Goal: Information Seeking & Learning: Check status

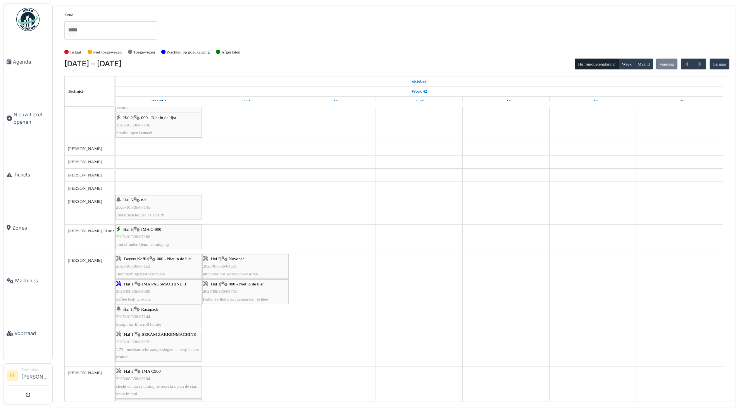
scroll to position [310, 0]
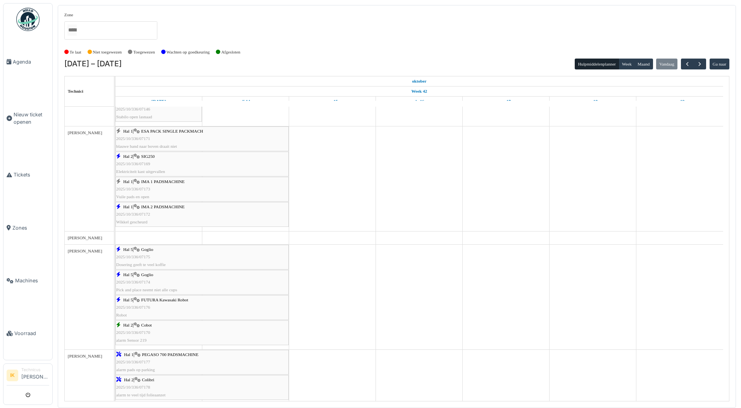
scroll to position [310, 0]
click at [137, 165] on span "2025/10/336/07169" at bounding box center [133, 163] width 34 height 5
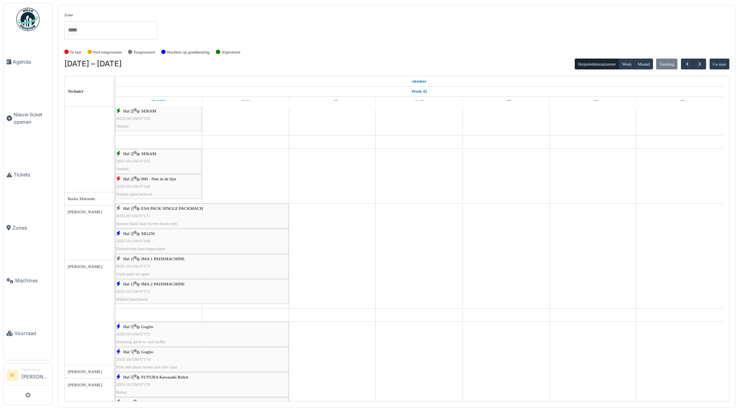
scroll to position [233, 0]
click at [136, 292] on span "2025/10/336/07172" at bounding box center [133, 291] width 34 height 5
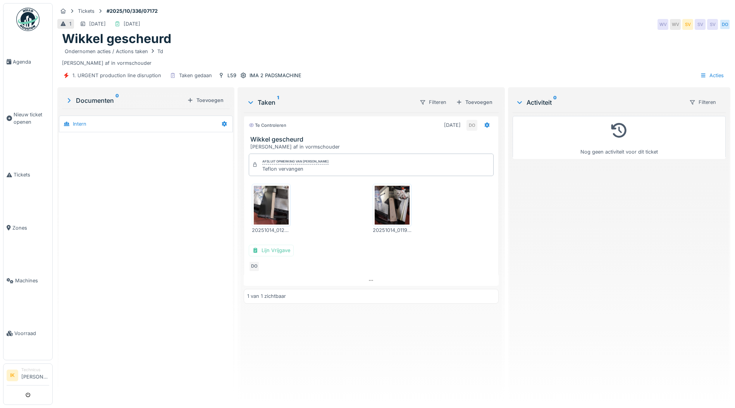
click at [391, 206] on img at bounding box center [392, 205] width 35 height 39
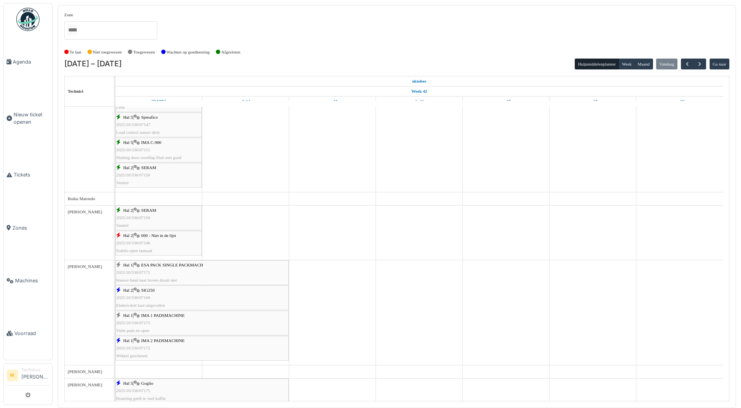
scroll to position [233, 0]
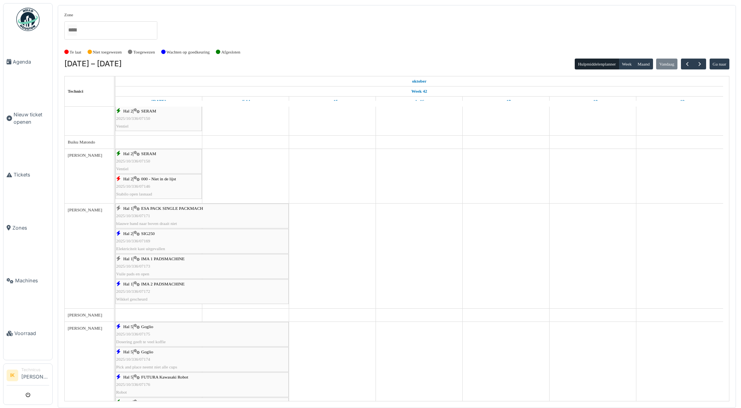
click at [154, 262] on div "Hal 1 | IMA 1 PADSMACHINE 2025/10/336/07173 Vuile pads en open" at bounding box center [202, 266] width 172 height 22
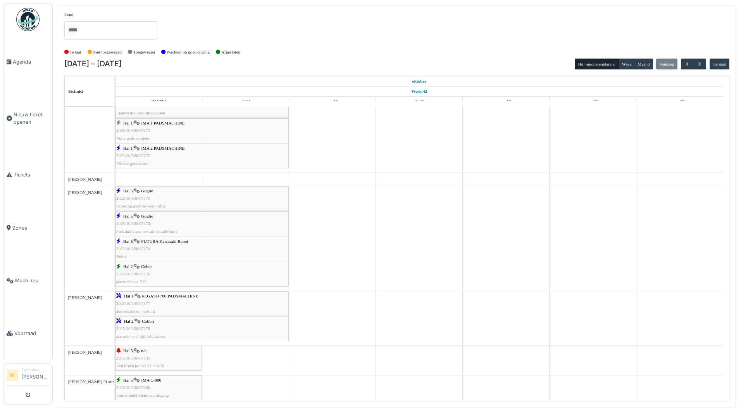
scroll to position [388, 0]
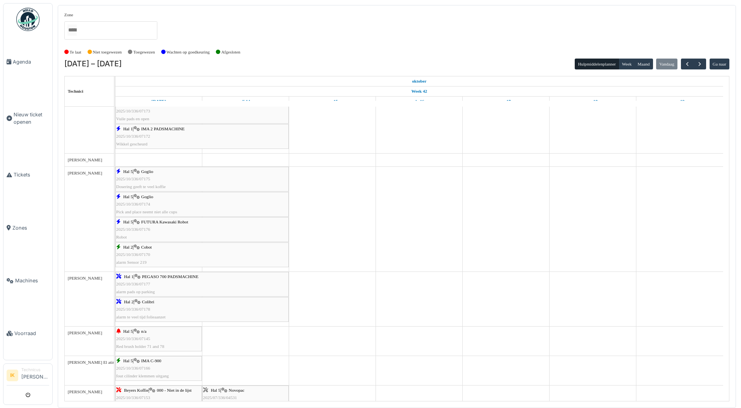
click at [134, 305] on div "Hal 2 | Colibri 2025/10/336/07178 alarm te veel tijd folieaanzet" at bounding box center [202, 309] width 172 height 22
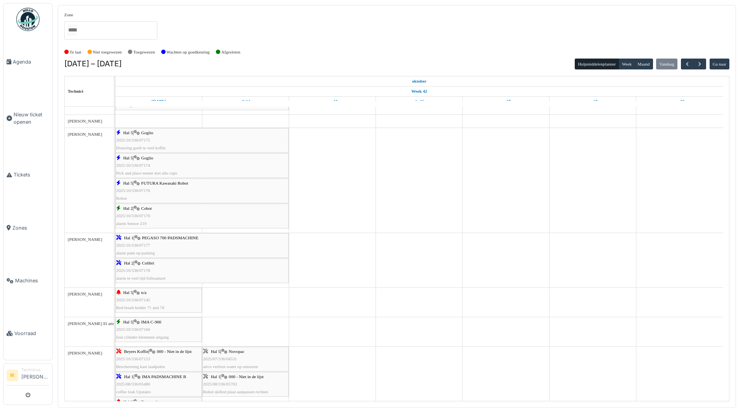
click at [134, 239] on span "Hal 1" at bounding box center [129, 237] width 10 height 5
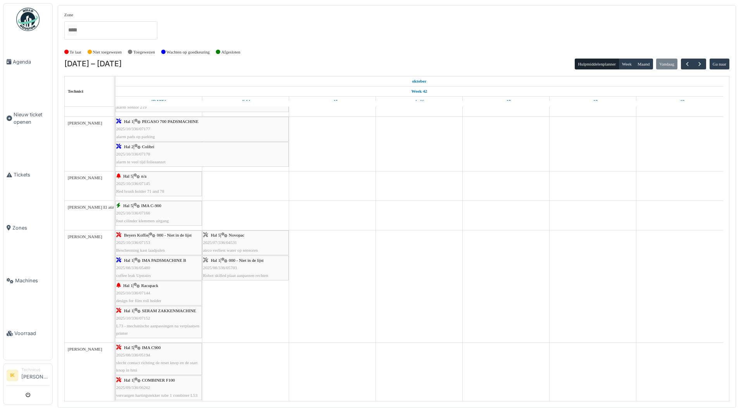
scroll to position [581, 0]
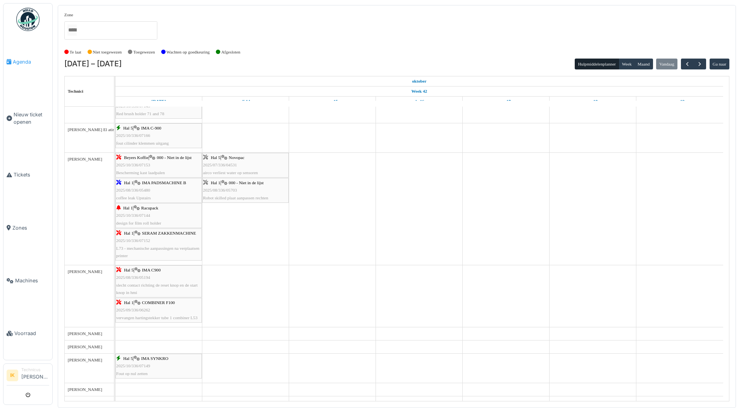
click at [23, 62] on span "Agenda" at bounding box center [31, 61] width 36 height 7
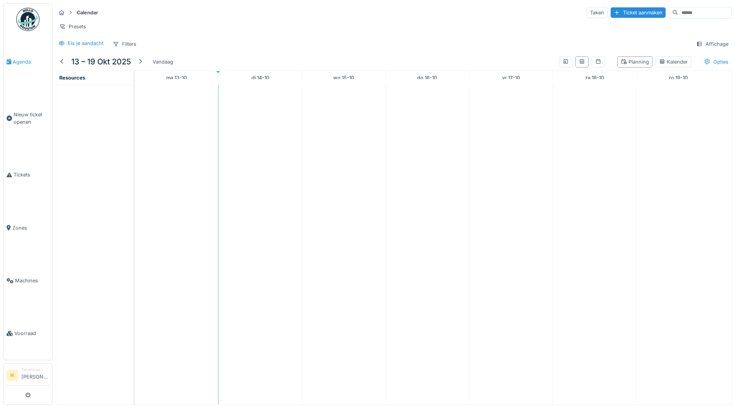
click at [19, 61] on span "Agenda" at bounding box center [31, 61] width 36 height 7
click at [24, 17] on img at bounding box center [27, 19] width 23 height 23
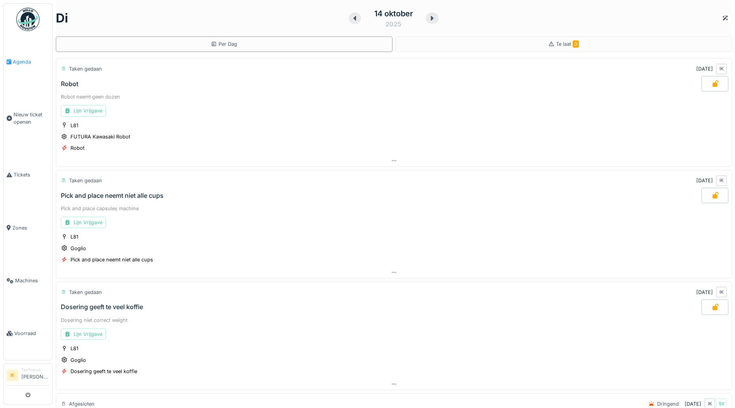
click at [22, 60] on span "Agenda" at bounding box center [31, 61] width 36 height 7
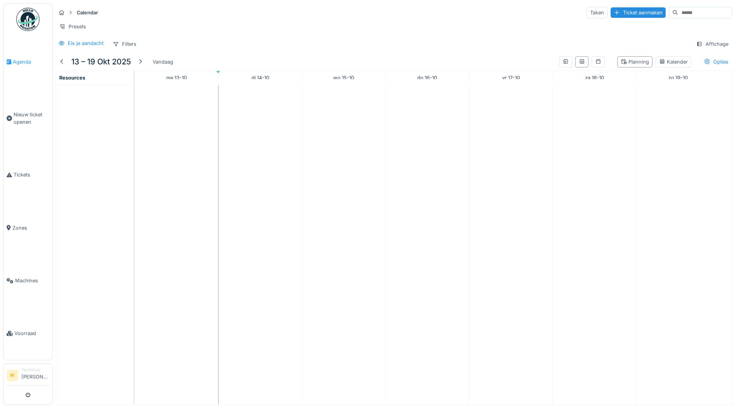
click at [28, 61] on span "Agenda" at bounding box center [31, 61] width 36 height 7
click at [21, 60] on span "Agenda" at bounding box center [31, 61] width 36 height 7
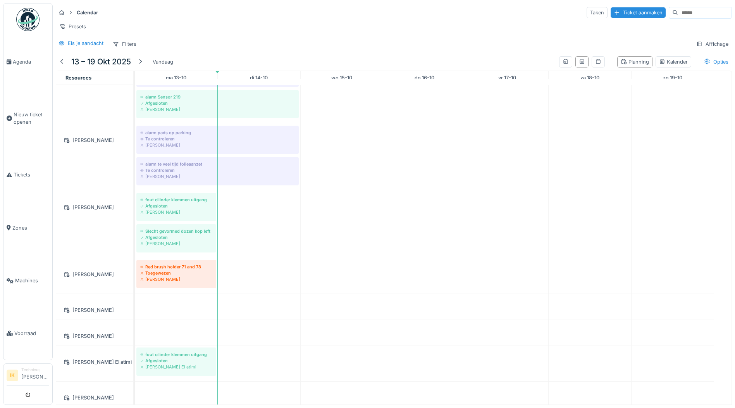
scroll to position [978, 0]
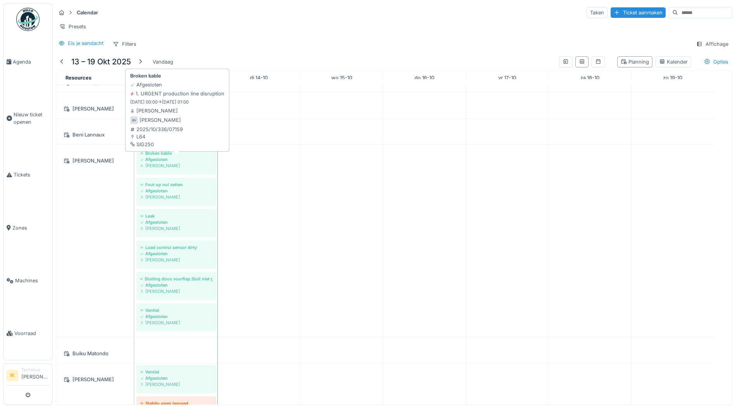
click at [159, 161] on div "Afgesloten" at bounding box center [176, 159] width 72 height 6
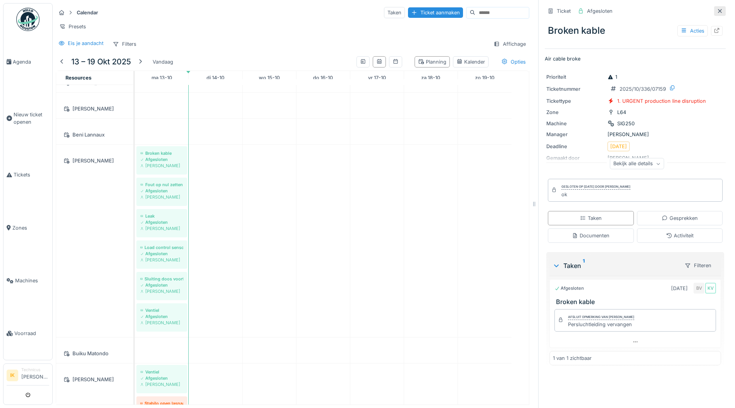
click at [717, 9] on icon at bounding box center [720, 11] width 6 height 5
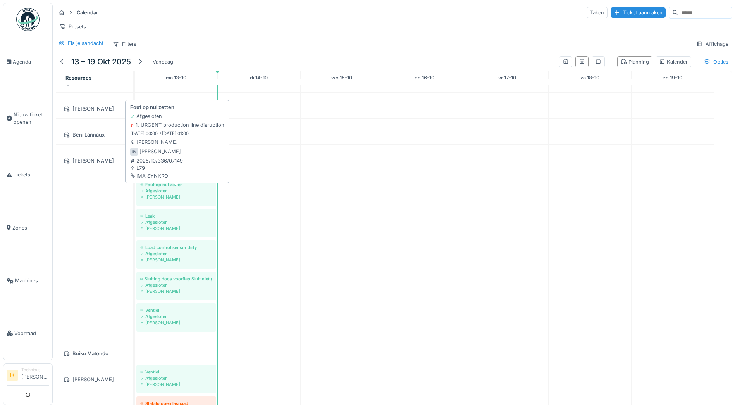
click at [172, 193] on div "Afgesloten" at bounding box center [176, 191] width 72 height 6
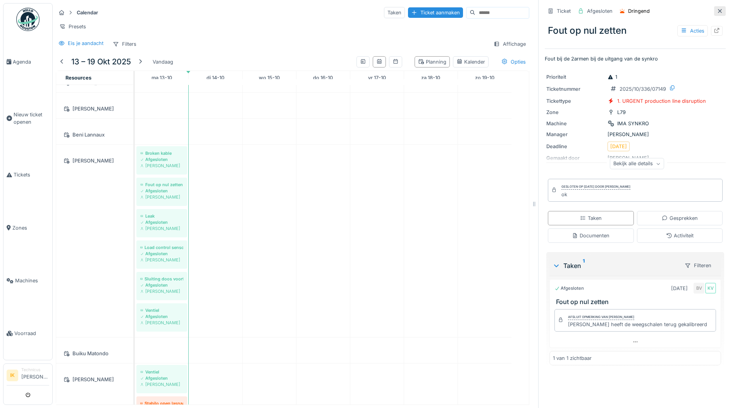
click at [717, 9] on icon at bounding box center [720, 11] width 6 height 5
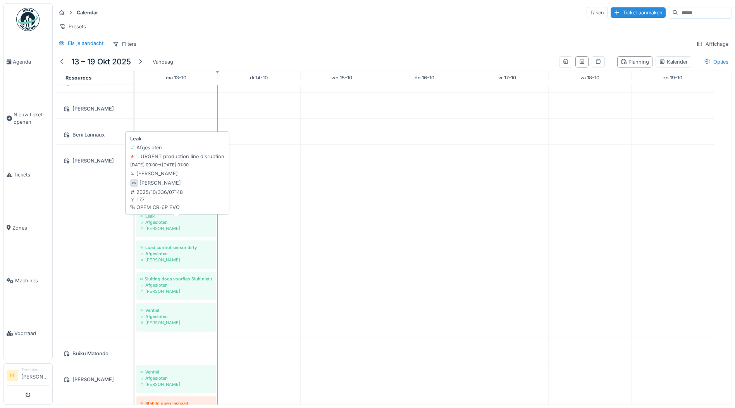
click at [163, 219] on div "Leak" at bounding box center [176, 216] width 72 height 6
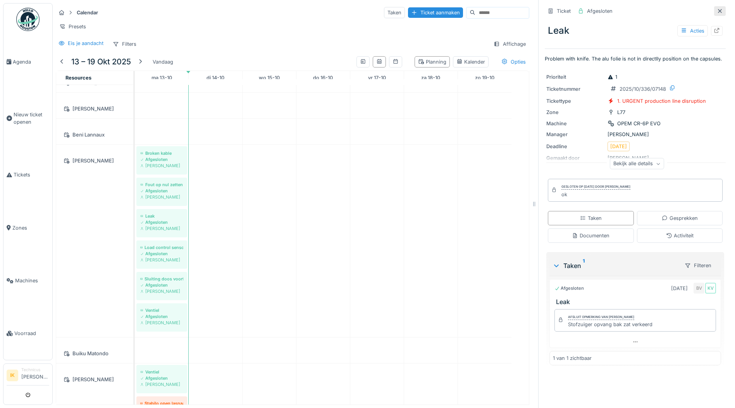
click at [718, 9] on icon at bounding box center [720, 11] width 4 height 4
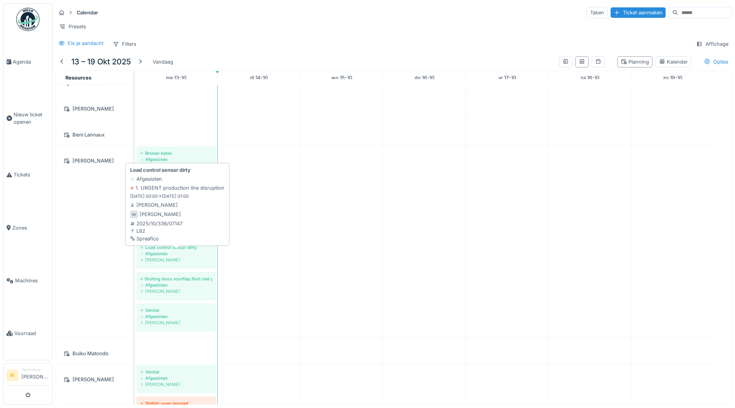
click at [172, 256] on div "Afgesloten" at bounding box center [176, 253] width 72 height 6
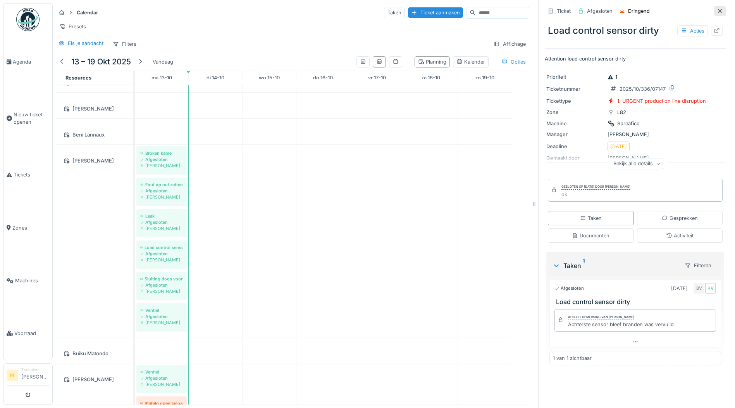
click at [717, 9] on icon at bounding box center [720, 11] width 6 height 5
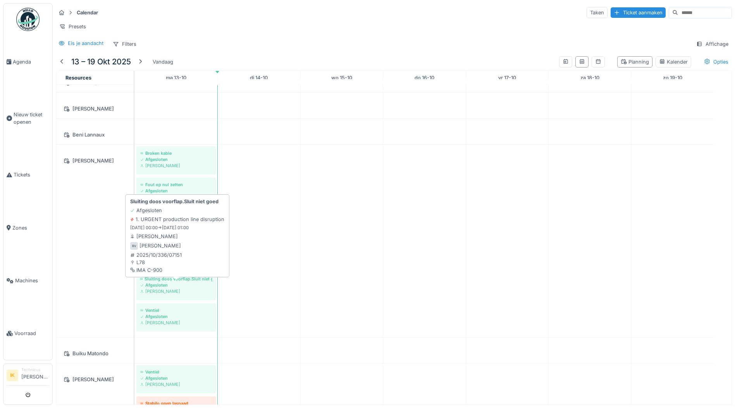
click at [166, 283] on div "Afgesloten" at bounding box center [176, 285] width 72 height 6
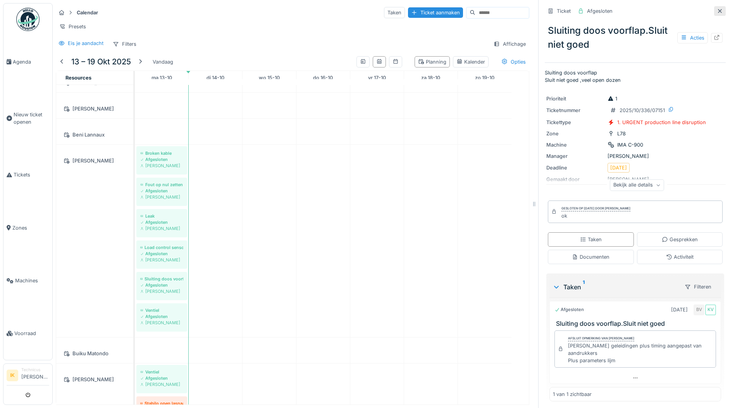
click at [717, 9] on icon at bounding box center [720, 11] width 6 height 5
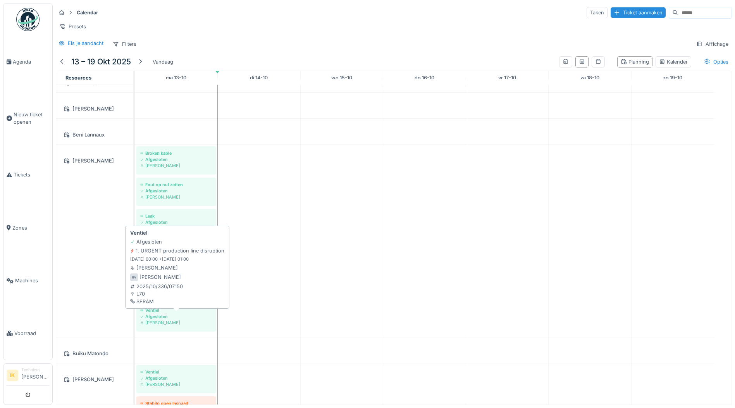
click at [161, 317] on div "Afgesloten" at bounding box center [176, 316] width 72 height 6
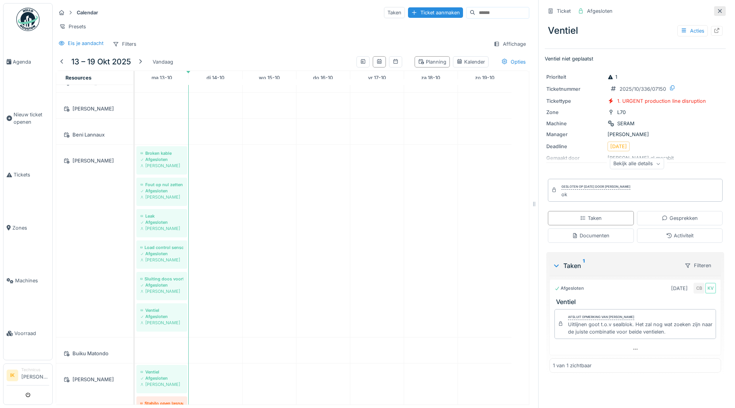
click at [717, 9] on icon at bounding box center [720, 11] width 6 height 5
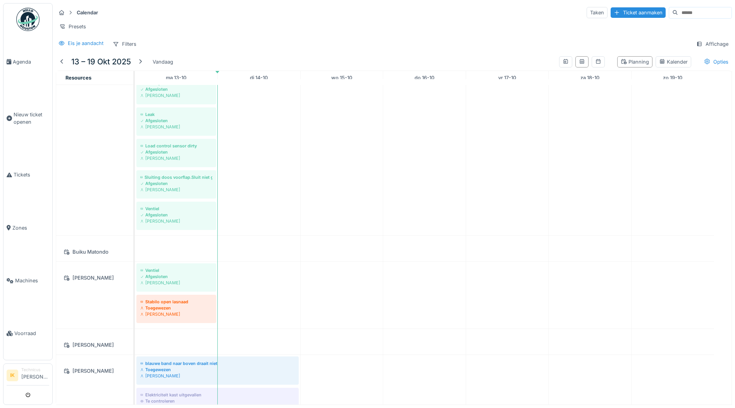
scroll to position [332, 0]
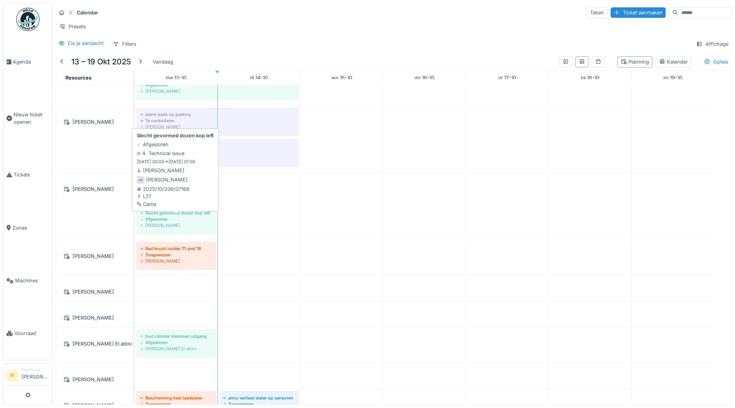
click at [168, 218] on div "Afgesloten" at bounding box center [176, 219] width 72 height 6
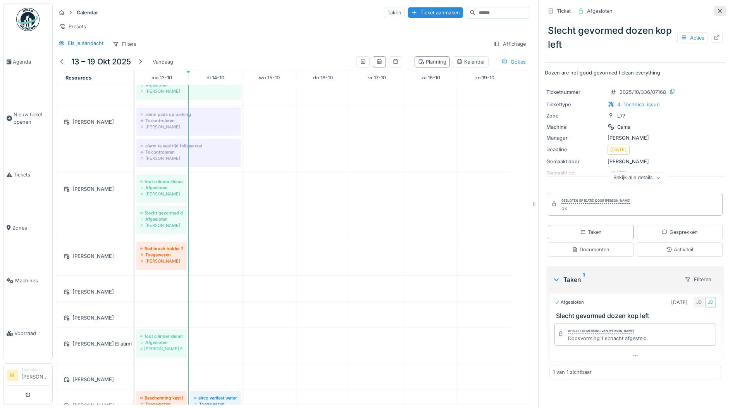
click at [717, 9] on icon at bounding box center [720, 11] width 6 height 5
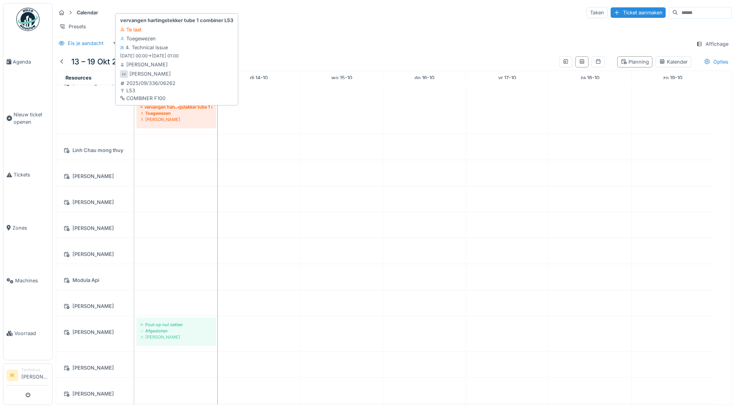
click at [164, 119] on div "Leo Van den brande" at bounding box center [176, 119] width 72 height 6
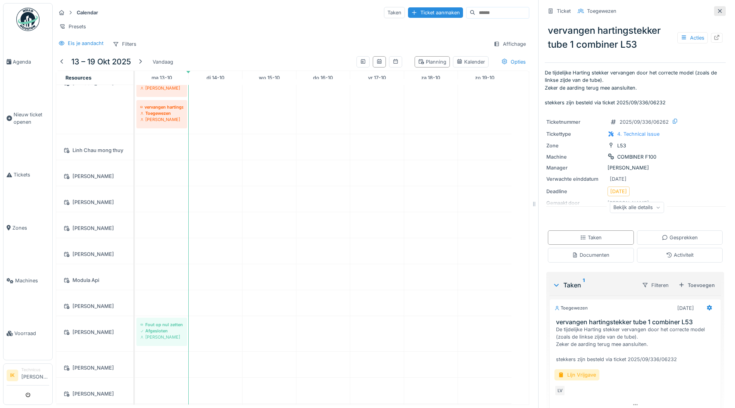
click at [718, 9] on icon at bounding box center [720, 11] width 4 height 4
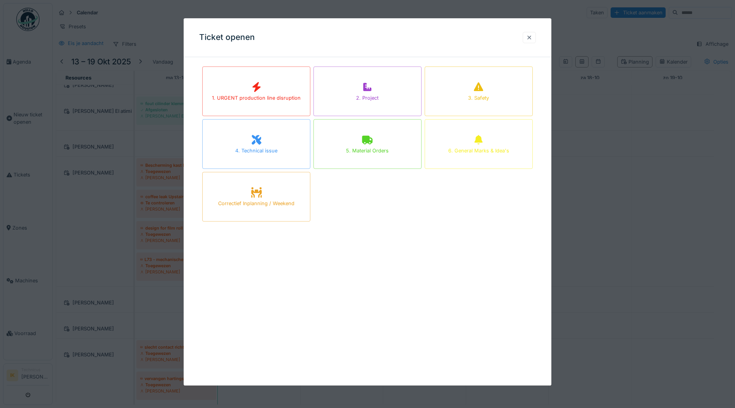
click at [531, 37] on div at bounding box center [529, 37] width 6 height 7
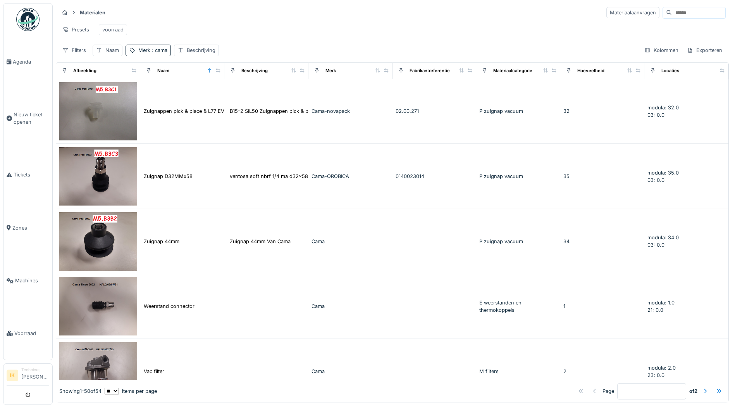
scroll to position [1589, 0]
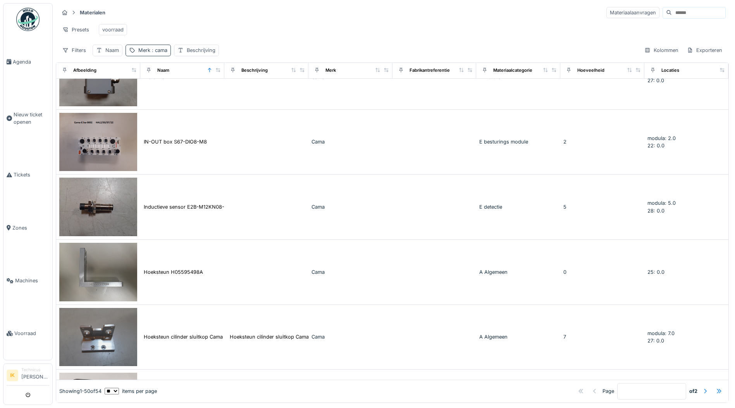
click at [160, 53] on span ": cama" at bounding box center [158, 50] width 17 height 6
click at [199, 93] on icon at bounding box center [197, 93] width 4 height 4
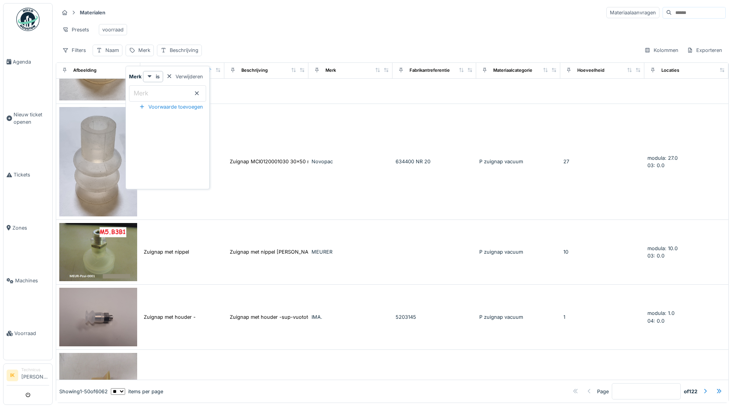
click at [234, 29] on div "Presets voorraad" at bounding box center [392, 29] width 667 height 17
